Goal: Obtain resource: Download file/media

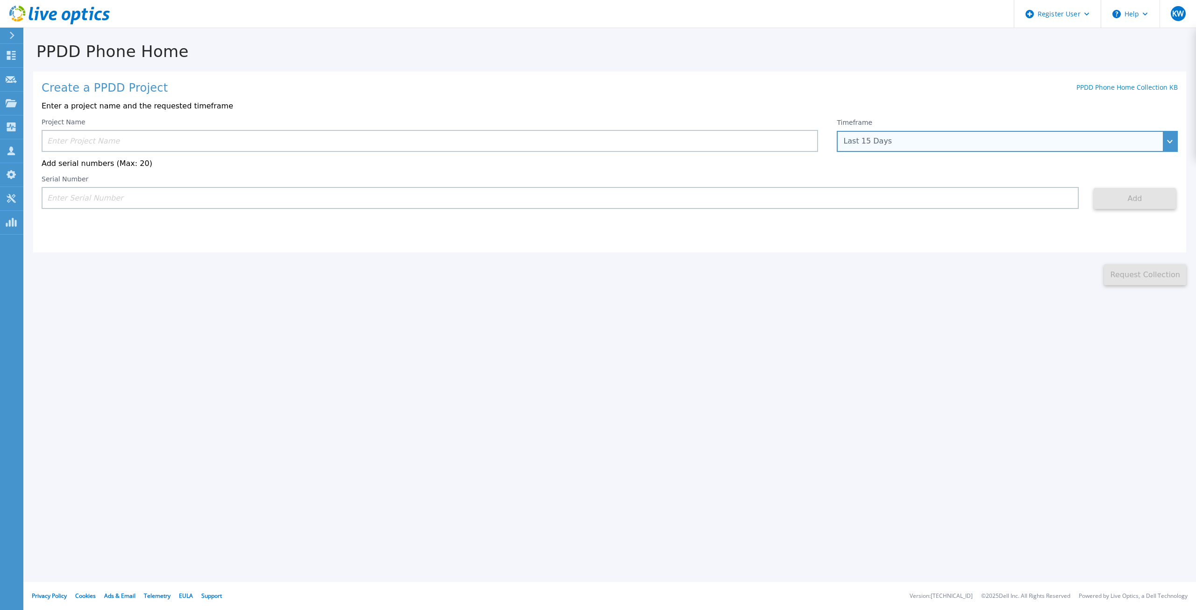
click at [863, 150] on div "Last 15 Days" at bounding box center [1007, 141] width 341 height 21
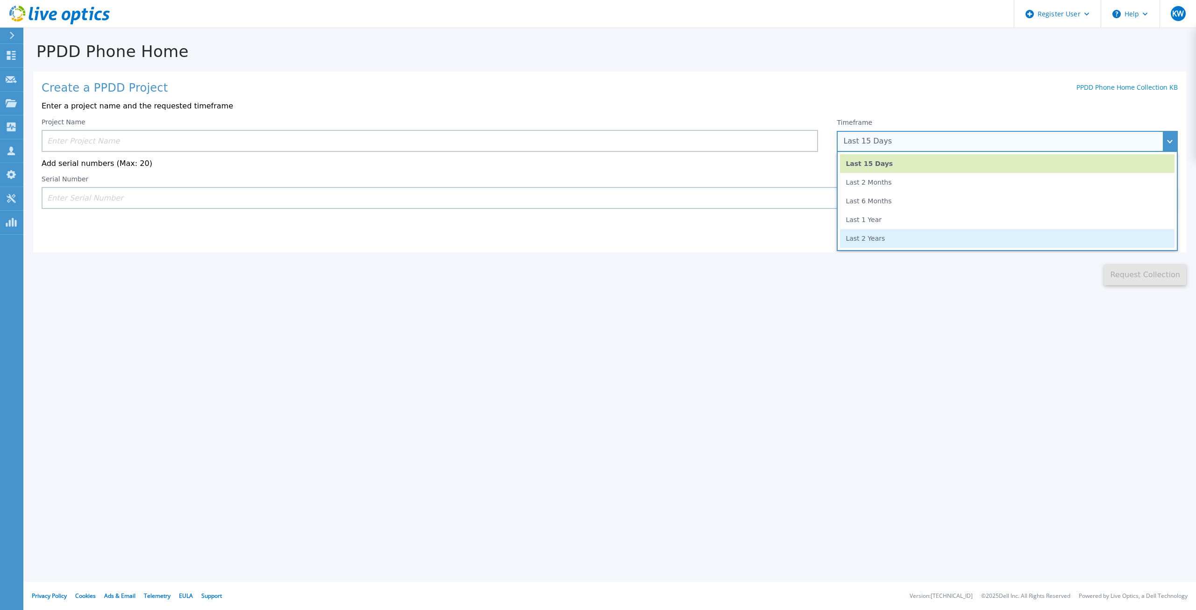
click at [861, 237] on li "Last 2 Years" at bounding box center [1007, 238] width 335 height 19
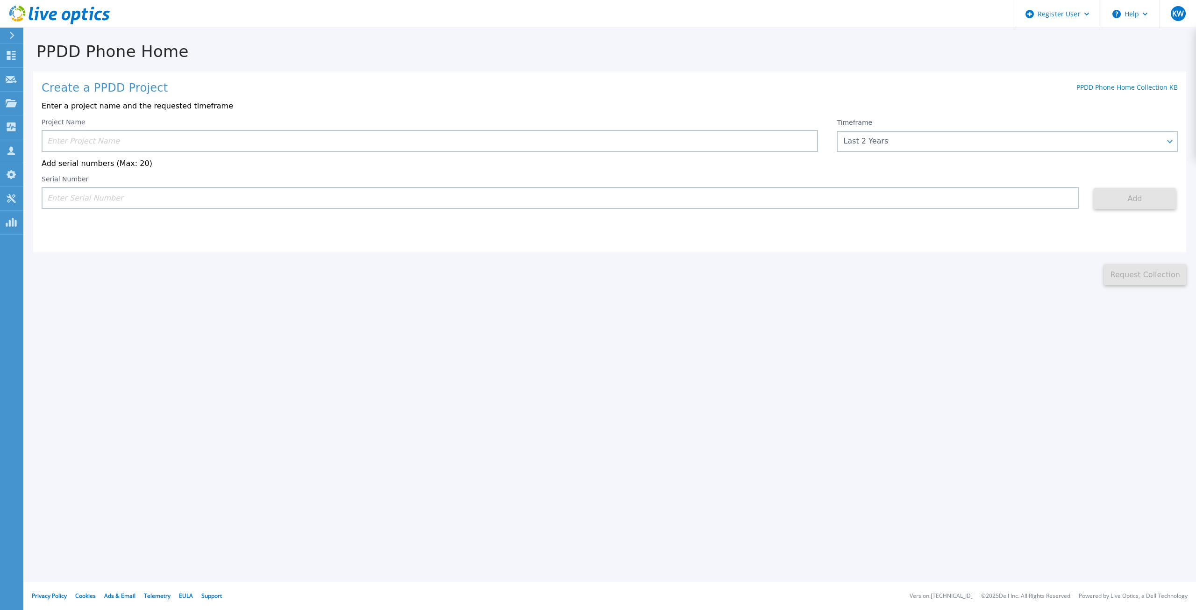
click at [355, 146] on input at bounding box center [430, 141] width 777 height 22
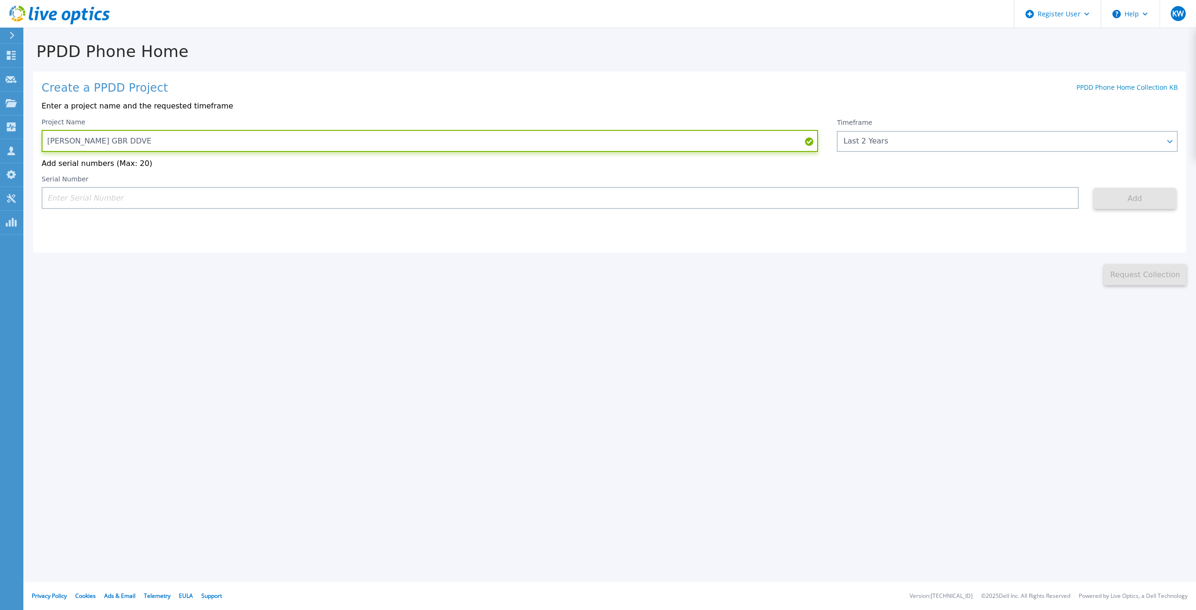
type input "[PERSON_NAME] GBR DDVE"
click at [256, 192] on input at bounding box center [560, 198] width 1037 height 22
paste input "AUDVVA653NDCHW"
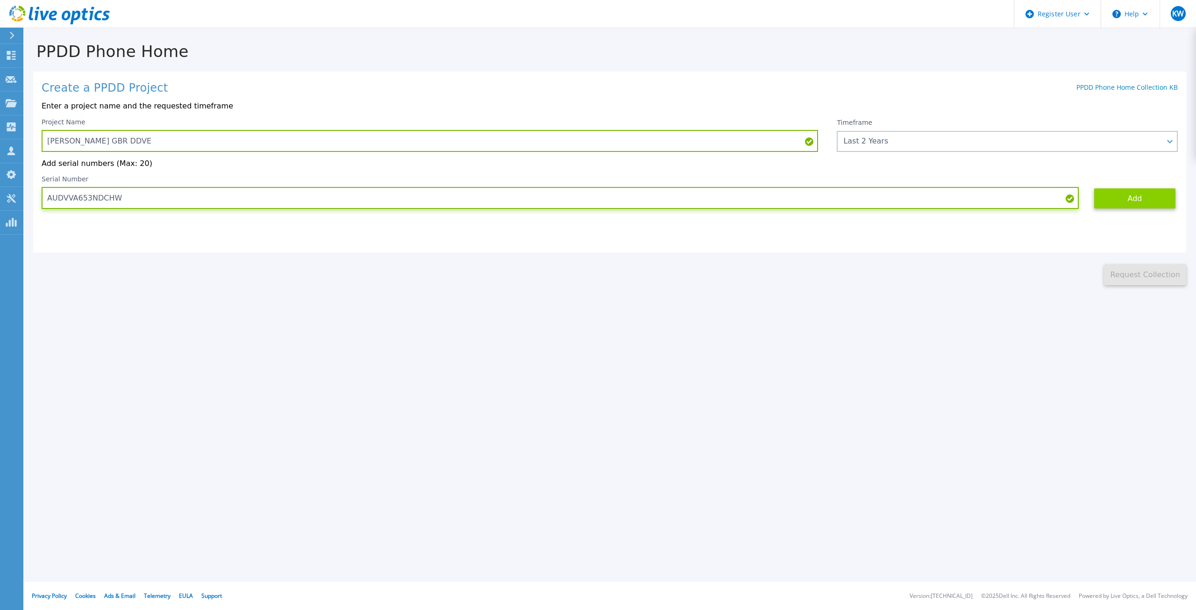
type input "AUDVVA653NDCHW"
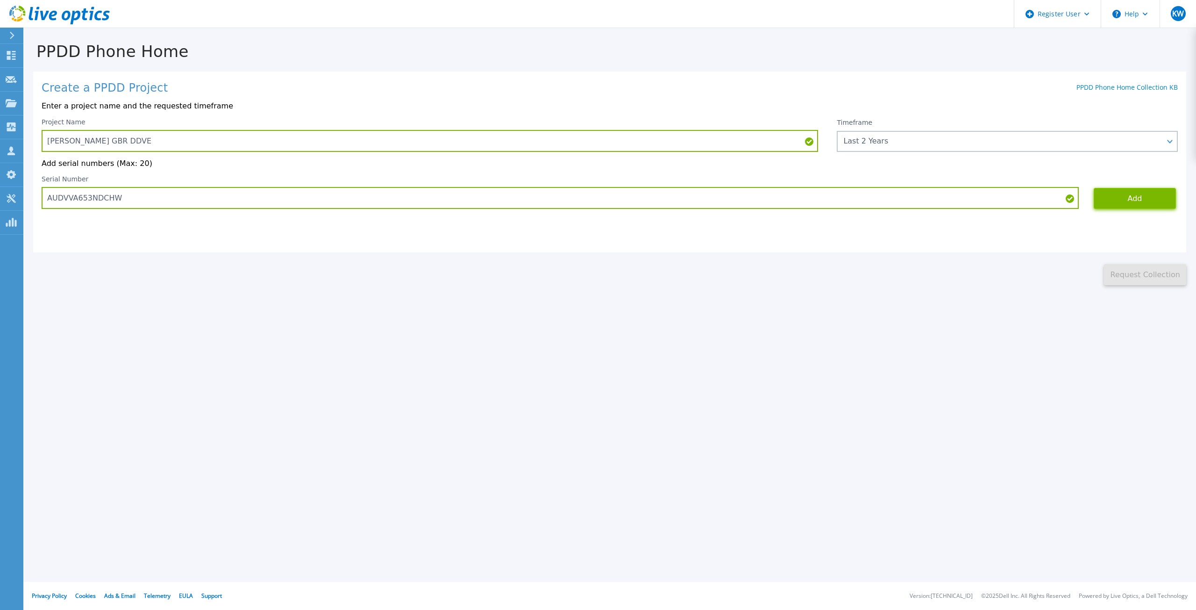
click at [1163, 202] on button "Add" at bounding box center [1135, 198] width 82 height 21
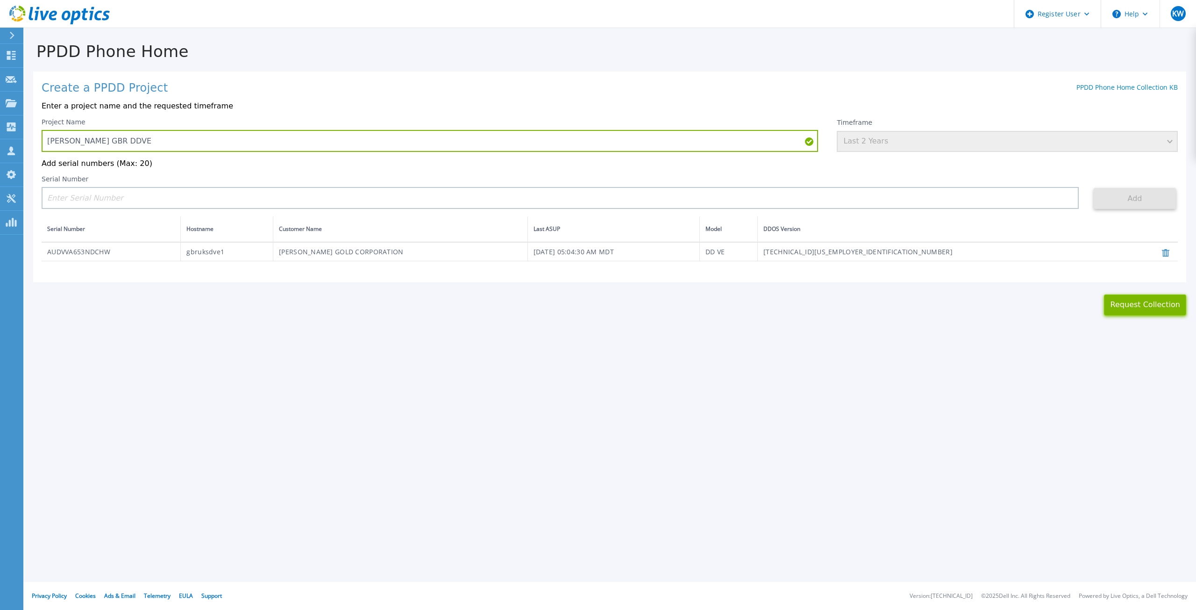
click at [1143, 302] on button "Request Collection" at bounding box center [1145, 304] width 82 height 21
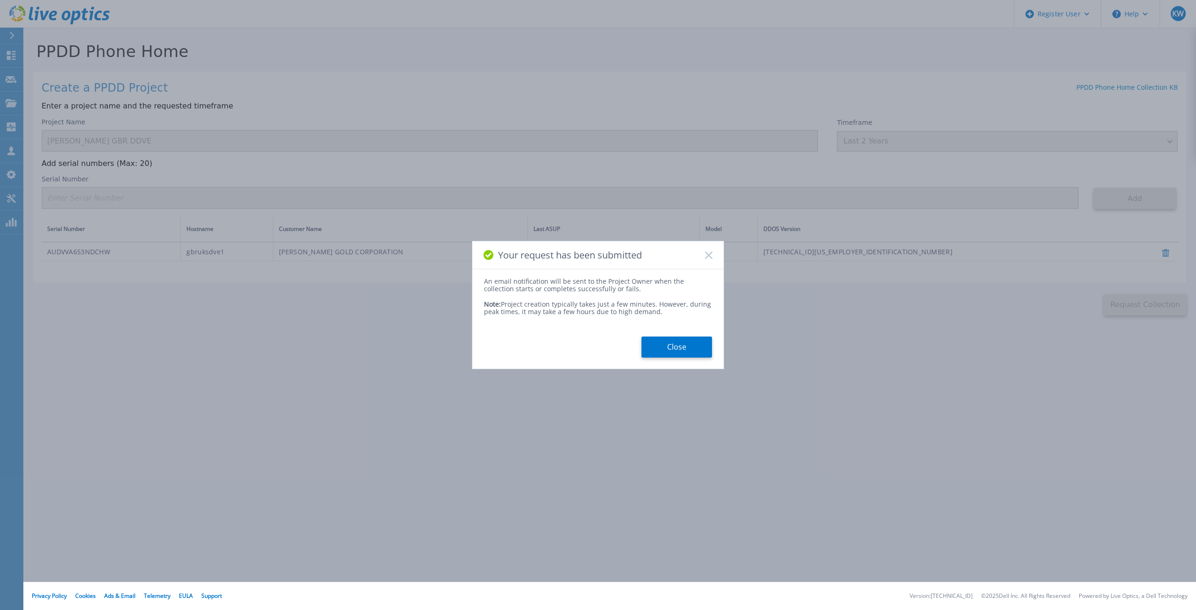
click at [674, 336] on div "An email notification will be sent to the Project Owner when the collection sta…" at bounding box center [597, 317] width 251 height 79
click at [685, 350] on button "Close" at bounding box center [676, 346] width 71 height 21
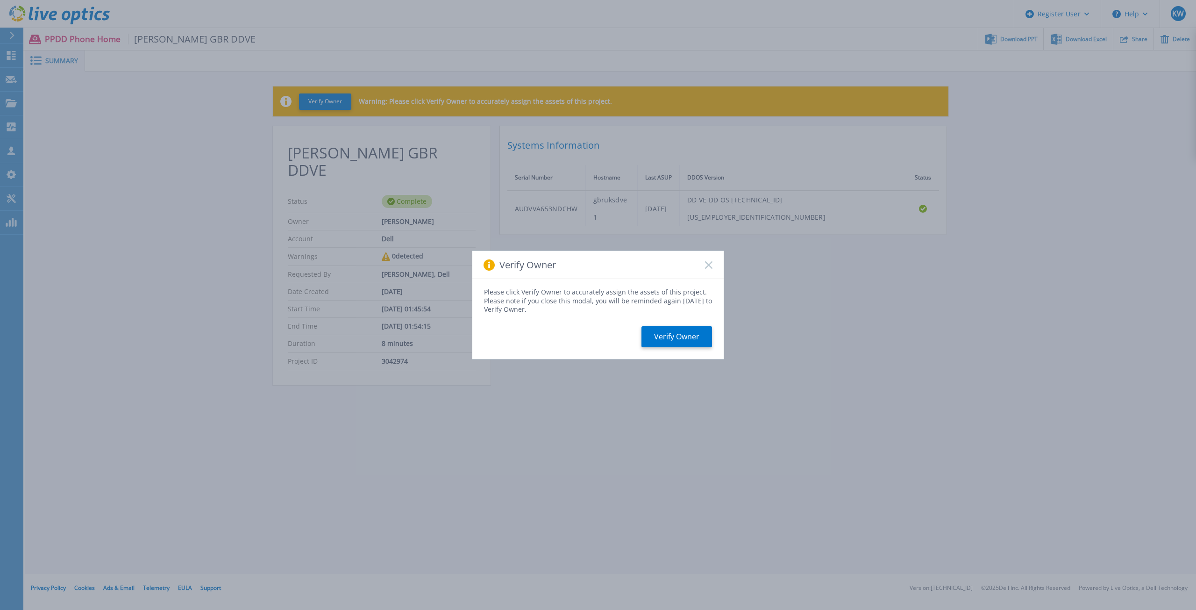
click at [709, 264] on rect at bounding box center [709, 265] width 8 height 8
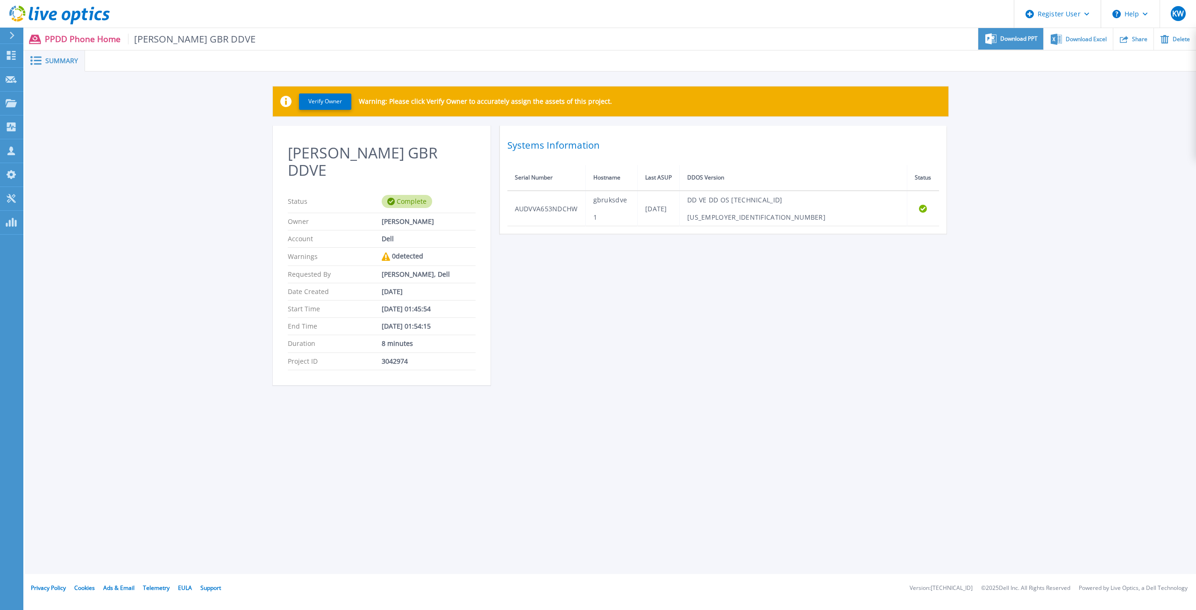
click at [1015, 37] on span "Download PPT" at bounding box center [1018, 39] width 37 height 6
click at [1094, 41] on span "Download Excel" at bounding box center [1086, 39] width 41 height 6
